Goal: Find specific page/section: Find specific page/section

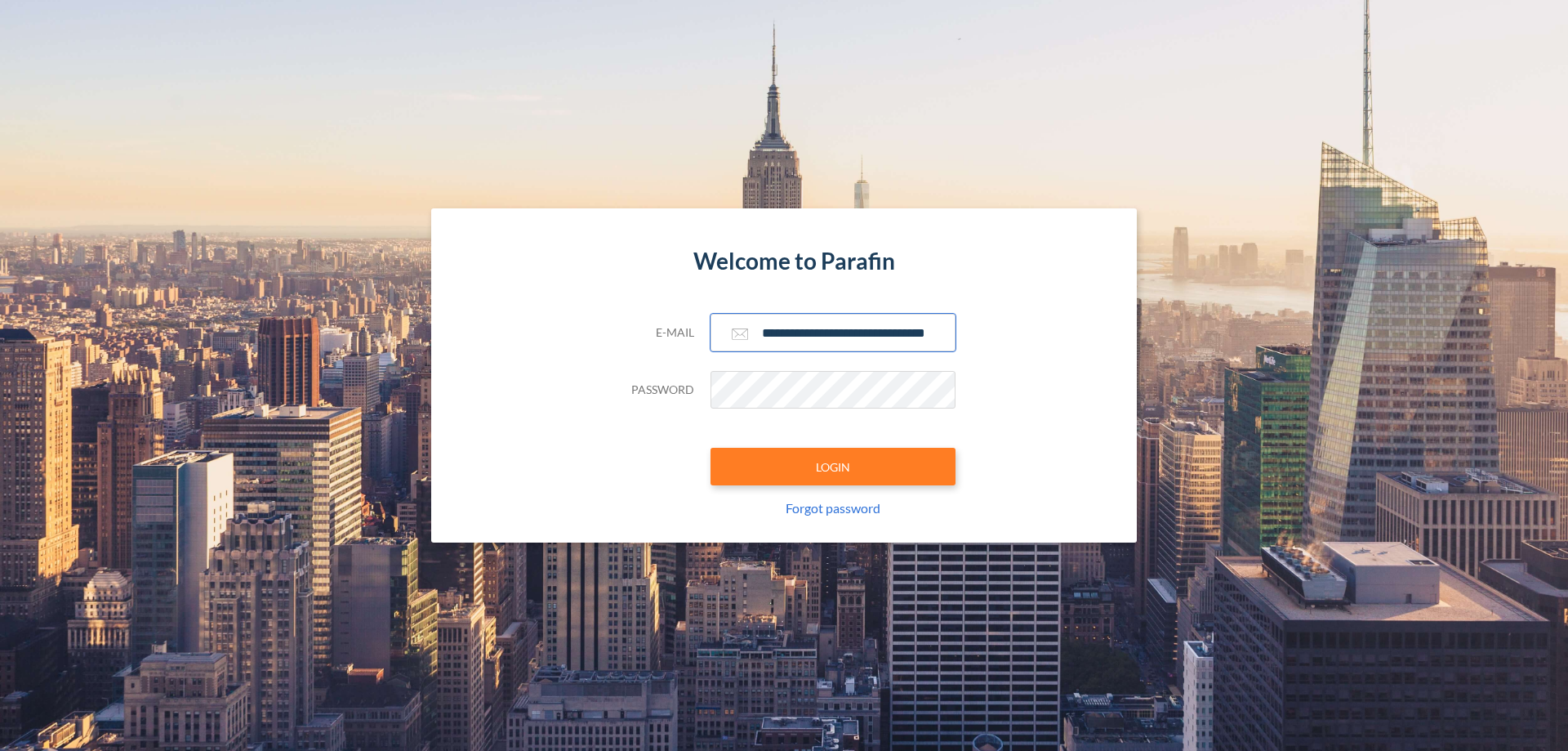
type input "**********"
click at [833, 467] on button "LOGIN" at bounding box center [833, 467] width 245 height 38
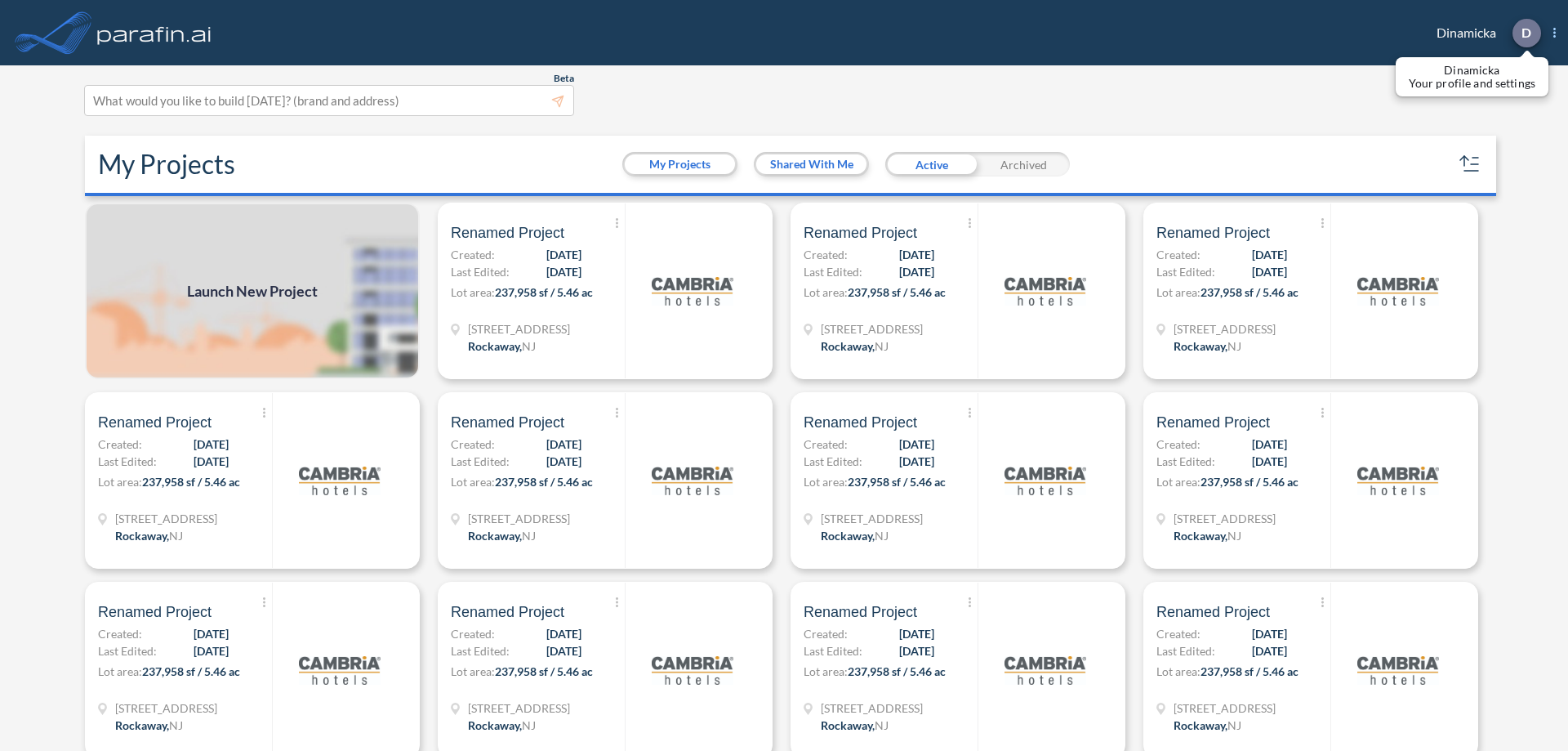
click at [1526, 33] on p "D" at bounding box center [1527, 33] width 10 height 15
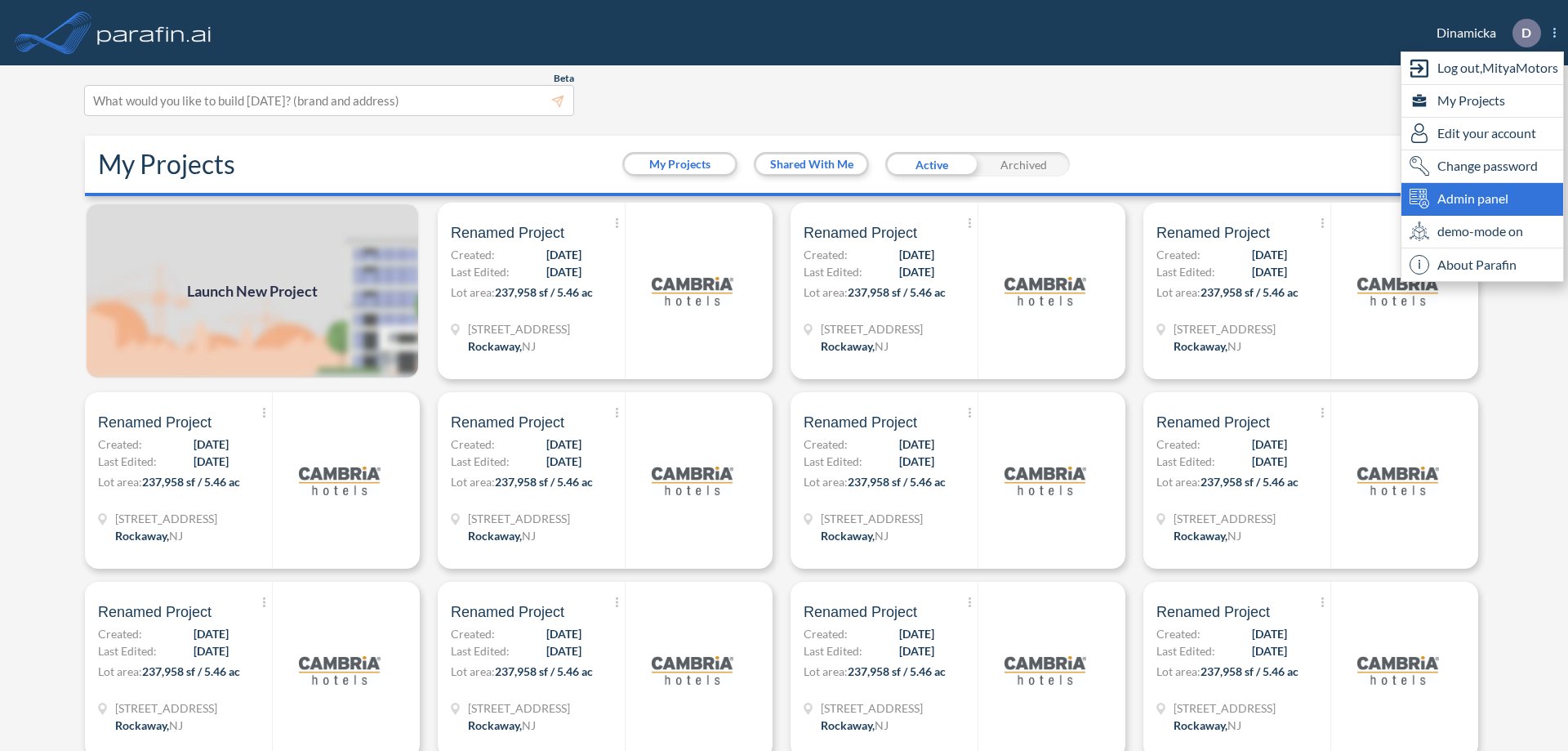
click at [1482, 199] on span "Admin panel" at bounding box center [1473, 199] width 71 height 20
